Goal: Task Accomplishment & Management: Use online tool/utility

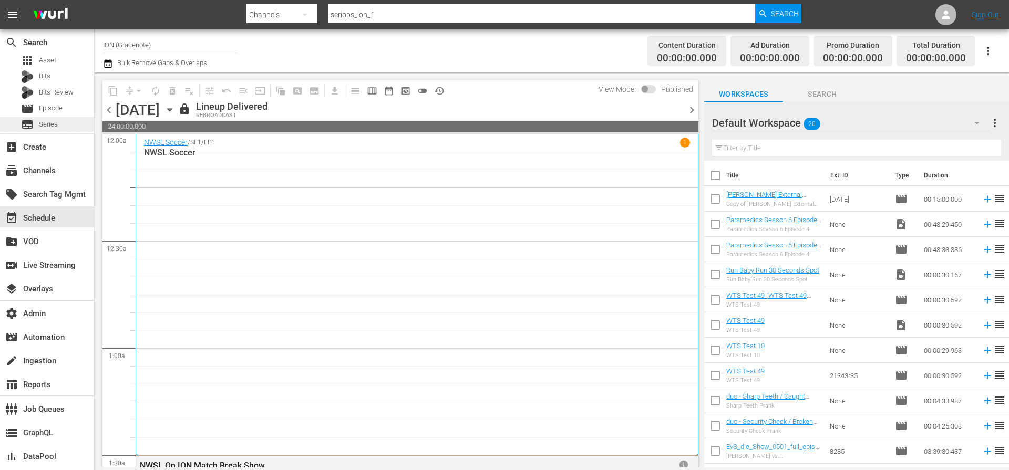
scroll to position [336, 0]
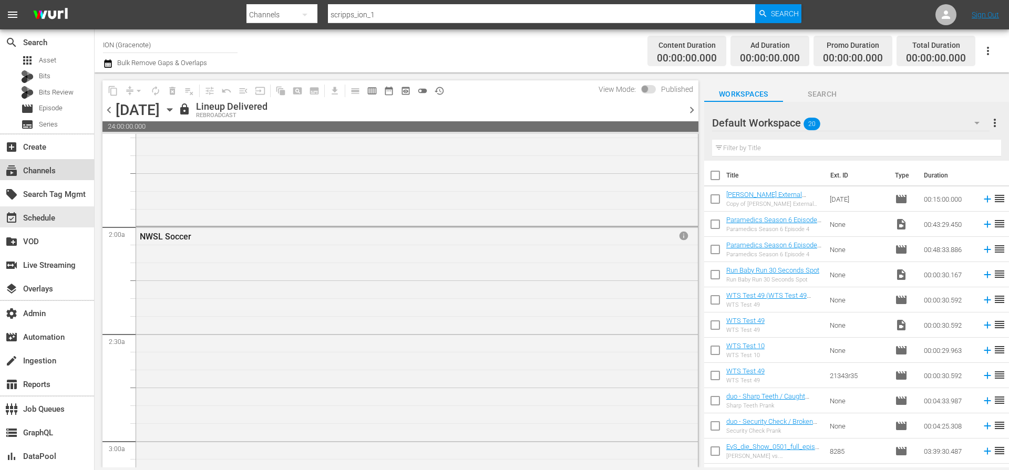
click at [48, 170] on div "subscriptions Channels" at bounding box center [29, 168] width 59 height 9
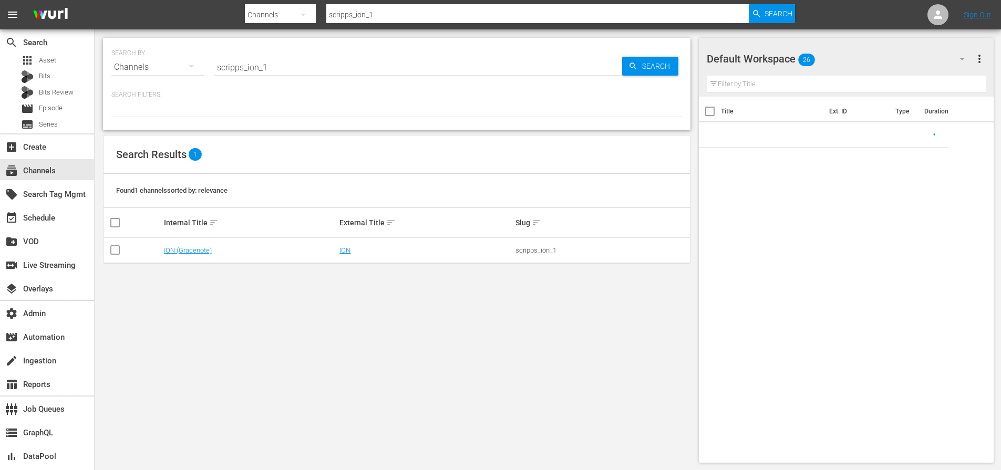
click at [314, 70] on input "scripps_ion_1" at bounding box center [418, 67] width 408 height 25
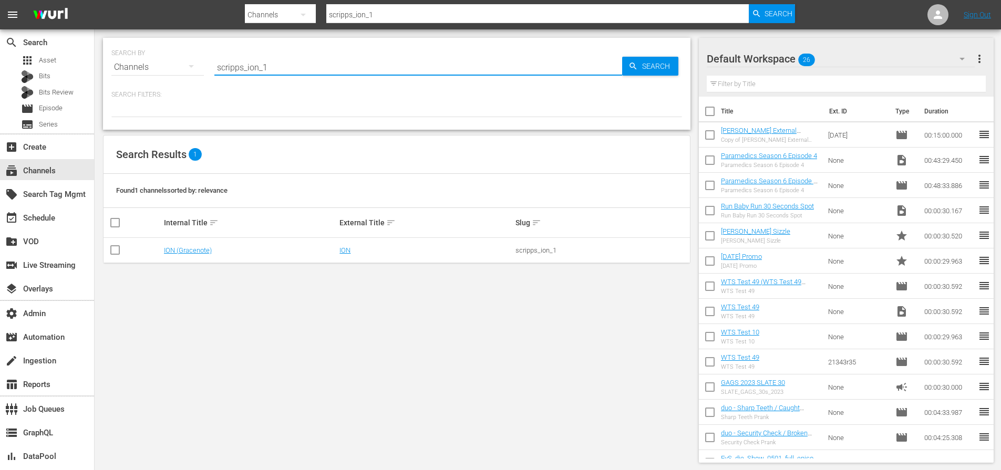
click at [314, 70] on input "scripps_ion_1" at bounding box center [418, 67] width 408 height 25
paste input "plaionpictures_weihnachtskino"
type input "plaionpictures_weihnachtskino_1"
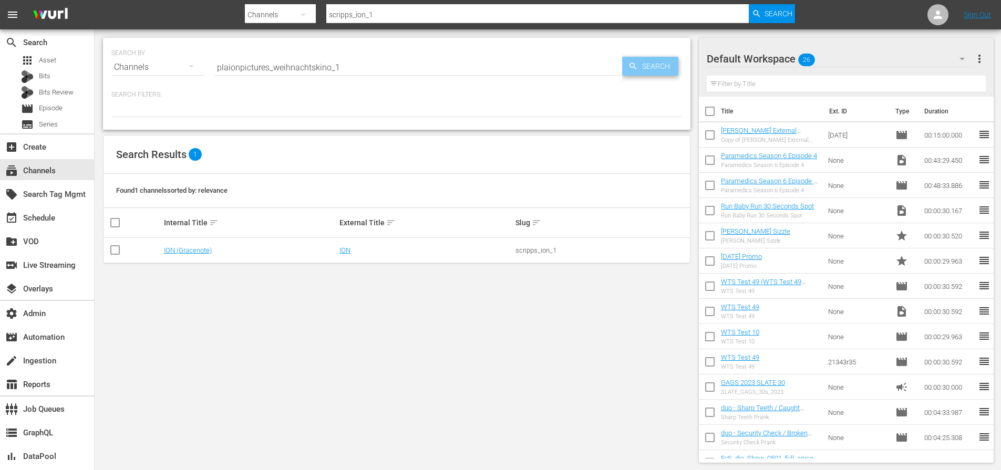
click at [645, 57] on span "Search" at bounding box center [658, 66] width 40 height 19
type input "plaionpictures_weihnachtskino_1"
click at [180, 253] on link "FarmlandTV" at bounding box center [182, 250] width 37 height 8
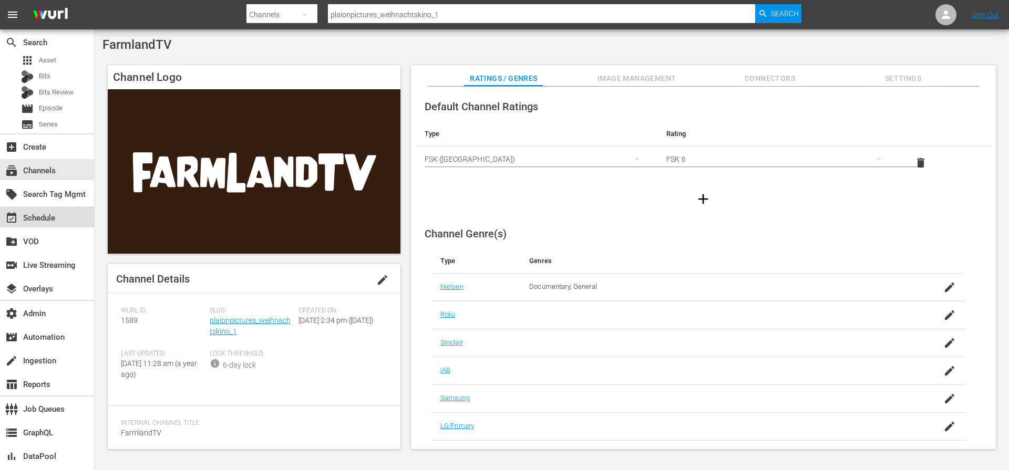
click at [64, 221] on div "event_available Schedule" at bounding box center [47, 217] width 94 height 21
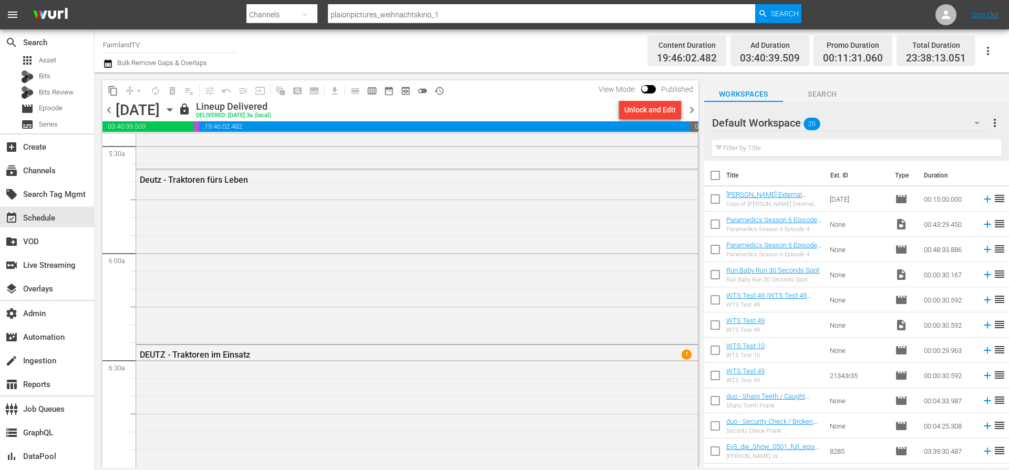
scroll to position [1184, 0]
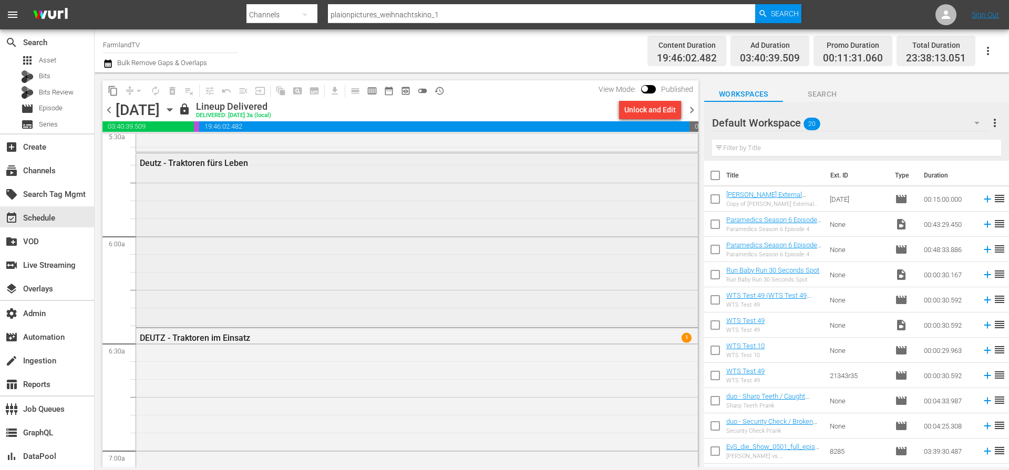
click at [428, 272] on div "Deutz - Traktoren fürs Leben" at bounding box center [417, 239] width 562 height 172
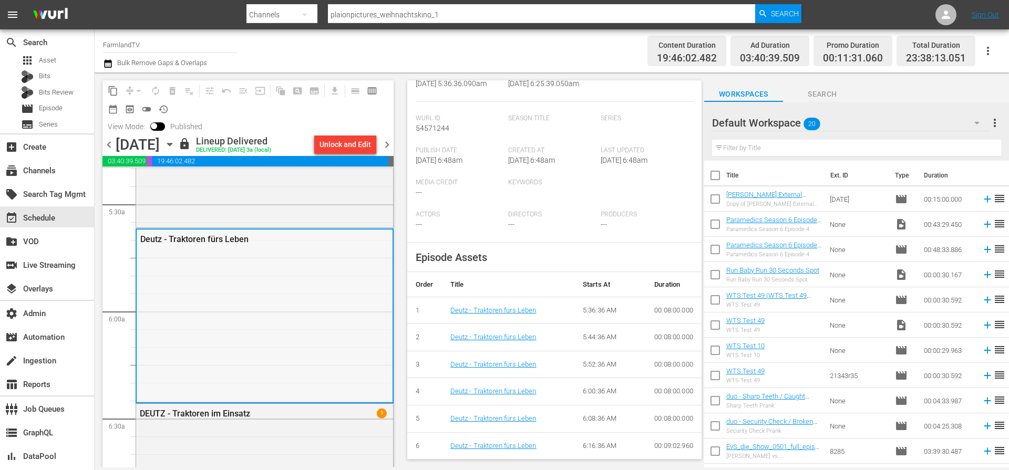
scroll to position [1102, 0]
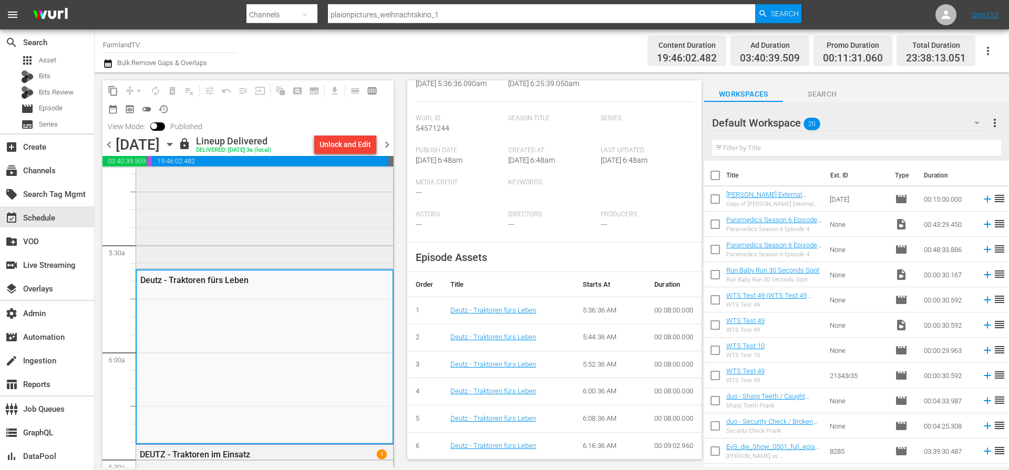
click at [305, 243] on div "Deutz-Fahr: Die grünen Helden 1" at bounding box center [264, 127] width 257 height 278
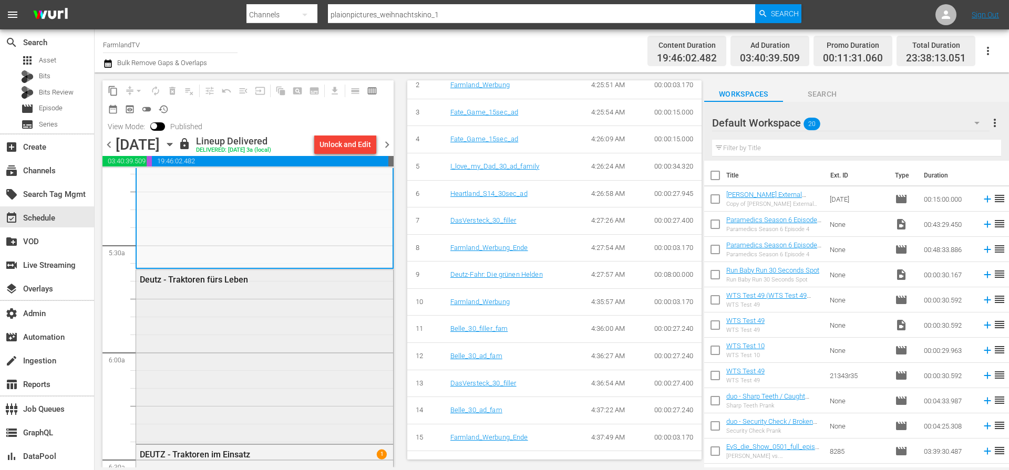
click at [327, 317] on div "Deutz - Traktoren fürs Leben" at bounding box center [264, 356] width 257 height 172
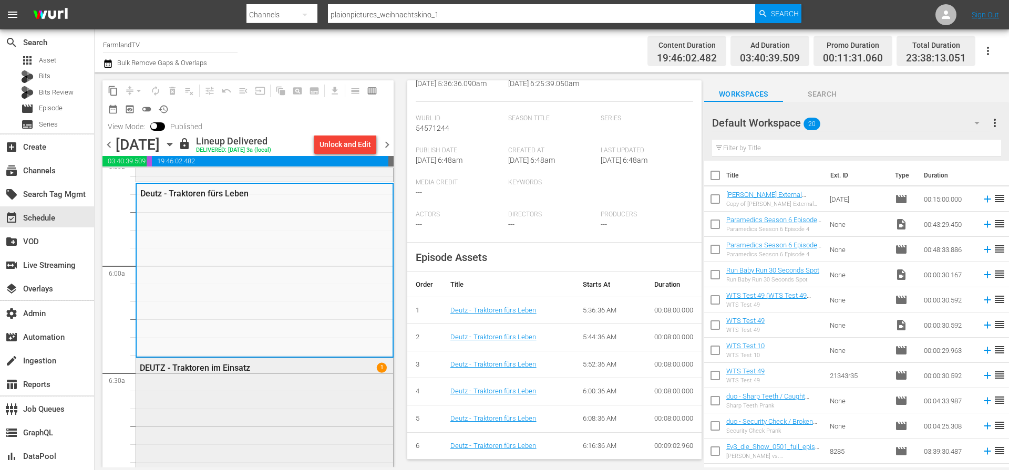
scroll to position [1209, 0]
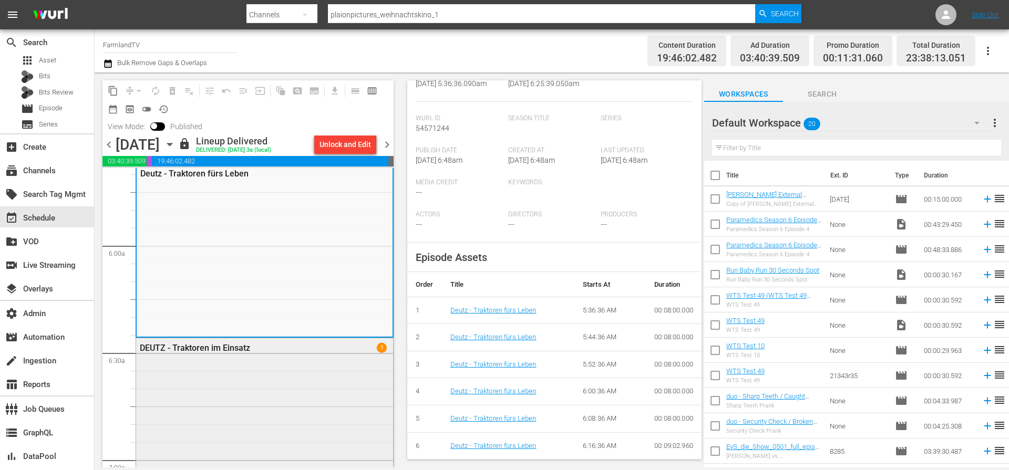
click at [308, 361] on div "DEUTZ - Traktoren im Einsatz 1" at bounding box center [264, 460] width 257 height 245
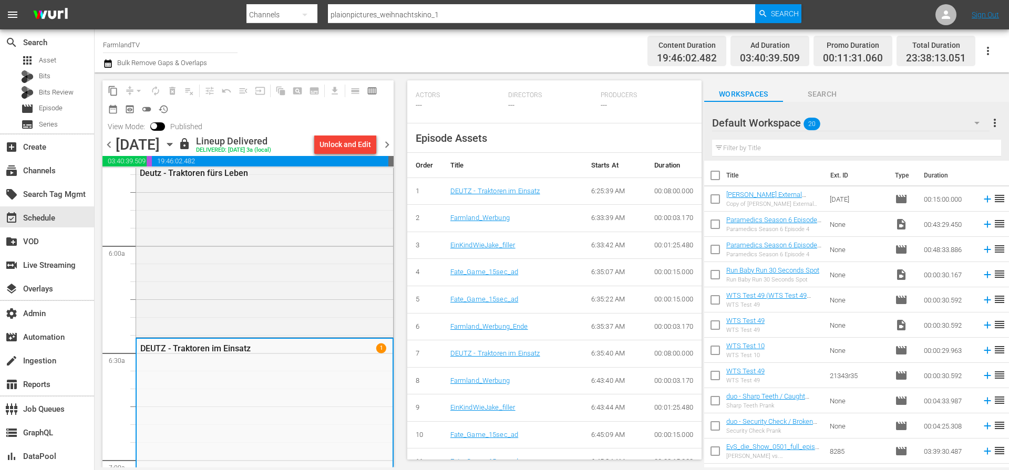
scroll to position [357, 0]
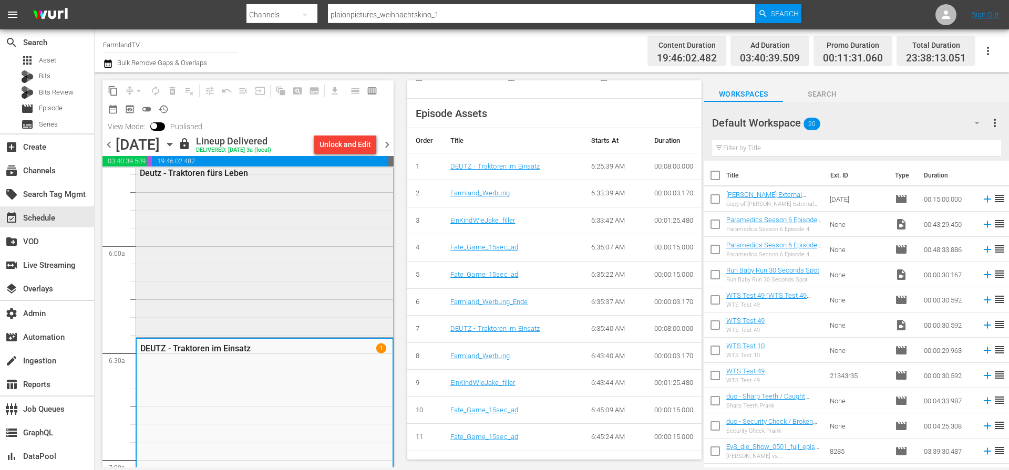
click at [332, 275] on div "Deutz - Traktoren fürs Leben" at bounding box center [264, 249] width 257 height 172
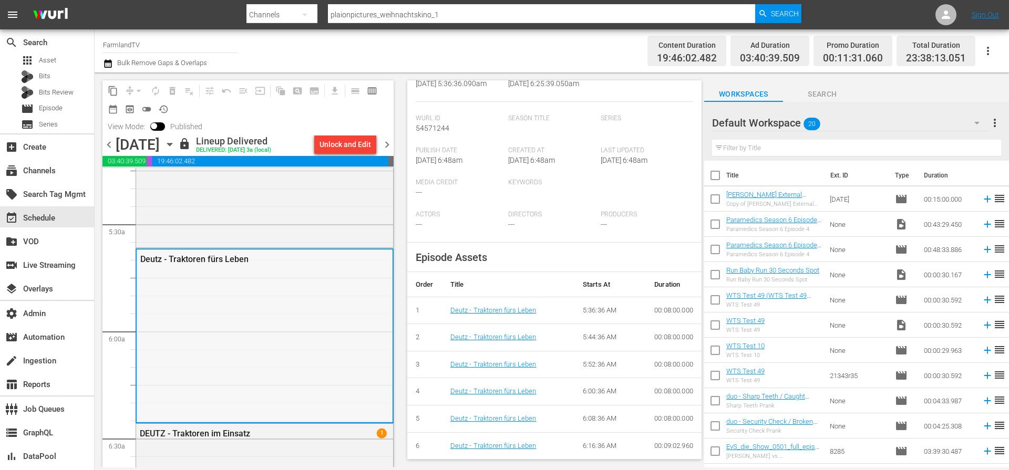
scroll to position [1123, 0]
